Goal: Task Accomplishment & Management: Complete application form

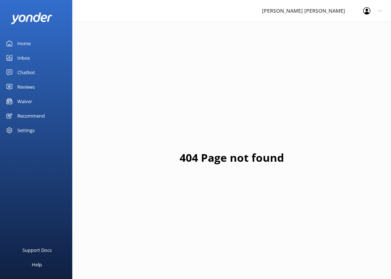
click at [30, 101] on div "Waiver" at bounding box center [24, 101] width 15 height 14
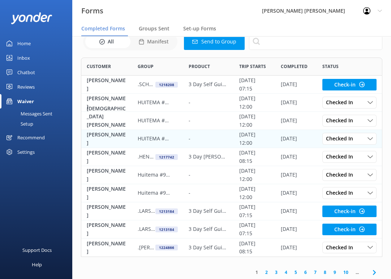
scroll to position [32, 0]
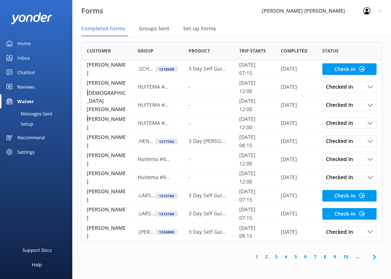
click at [26, 99] on div "Waiver" at bounding box center [25, 101] width 17 height 14
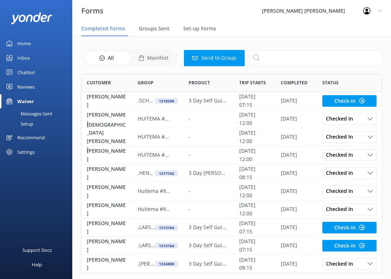
scroll to position [194, 296]
click at [215, 57] on button "Send to Group" at bounding box center [214, 58] width 61 height 16
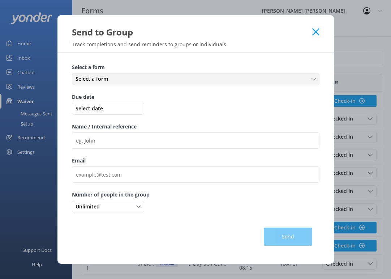
click at [124, 81] on div "Select a form" at bounding box center [196, 79] width 244 height 8
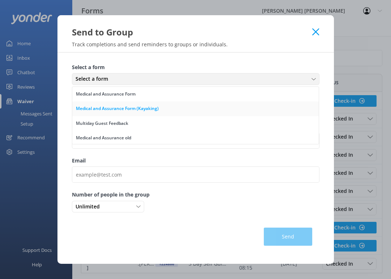
click at [116, 106] on div "Medical and Assurance Form (Kayaking)" at bounding box center [117, 108] width 83 height 7
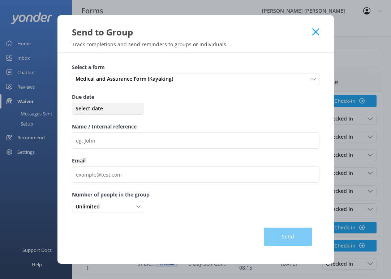
click at [110, 109] on span "Select date" at bounding box center [108, 108] width 69 height 8
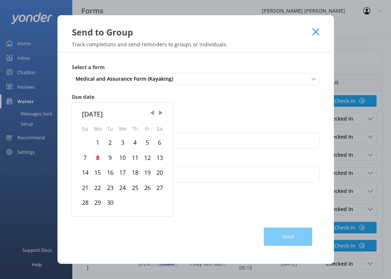
click at [145, 159] on div "12" at bounding box center [147, 157] width 12 height 15
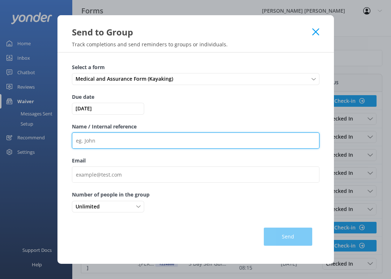
click at [103, 143] on input "Name / Internal reference" at bounding box center [196, 140] width 248 height 16
drag, startPoint x: 89, startPoint y: 142, endPoint x: 86, endPoint y: 132, distance: 10.2
click at [89, 142] on input "Name / Internal reference" at bounding box center [196, 140] width 248 height 16
paste input "981189"
type input ".ROSS200925 #981189"
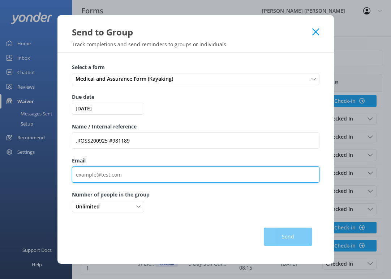
click at [121, 174] on input "Email" at bounding box center [196, 174] width 248 height 16
click at [97, 177] on input "Email" at bounding box center [196, 174] width 248 height 16
paste input "[PERSON_NAME][EMAIL_ADDRESS][DOMAIN_NAME]"
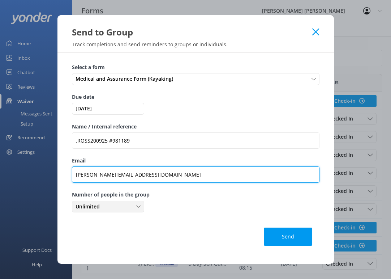
type input "[PERSON_NAME][EMAIL_ADDRESS][DOMAIN_NAME]"
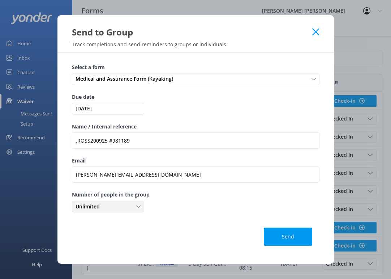
click at [136, 207] on div "Unlimited" at bounding box center [108, 206] width 69 height 8
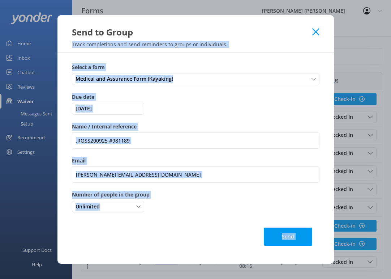
scroll to position [0, 0]
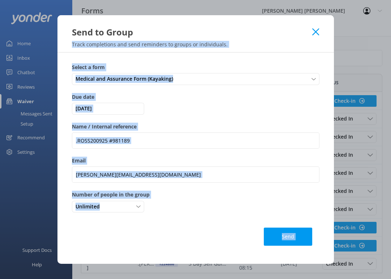
drag, startPoint x: 225, startPoint y: 25, endPoint x: 232, endPoint y: -3, distance: 28.6
click at [232, 0] on html "Forms Wilsons [PERSON_NAME] Profile Settings Logout Completed Forms Groups Sent…" at bounding box center [195, 139] width 391 height 279
click at [136, 208] on div "Unlimited" at bounding box center [108, 206] width 69 height 8
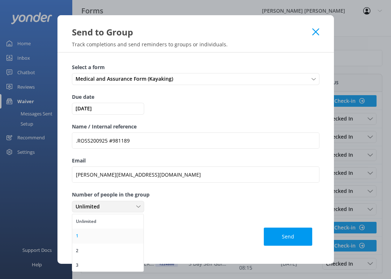
click at [80, 239] on link "1" at bounding box center [107, 235] width 71 height 14
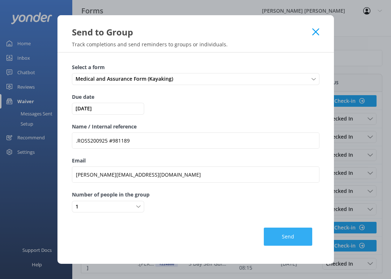
click at [279, 234] on button "Send" at bounding box center [288, 236] width 48 height 18
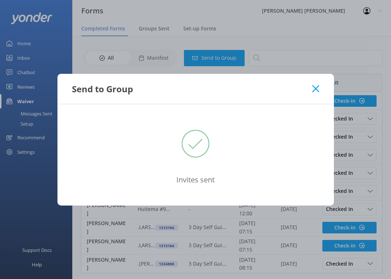
click at [316, 89] on use at bounding box center [315, 88] width 7 height 7
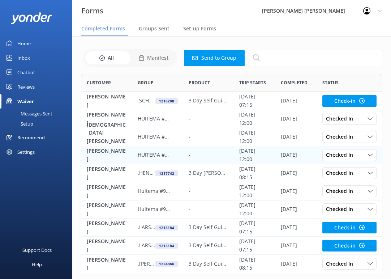
scroll to position [32, 0]
